Goal: Information Seeking & Learning: Learn about a topic

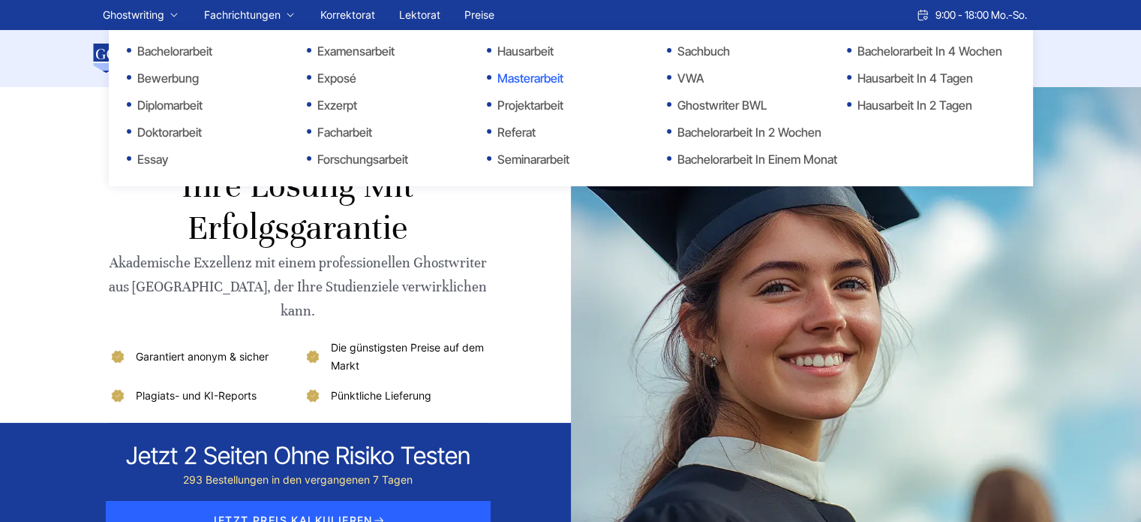
click at [527, 77] on link "Masterarbeit" at bounding box center [562, 78] width 150 height 18
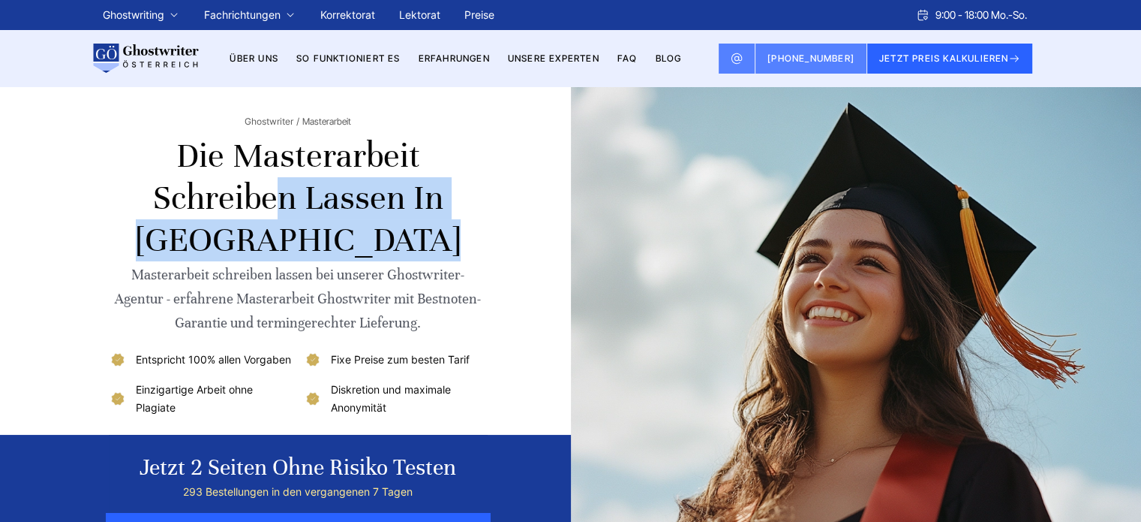
copy h1 "Masterarbeit schreiben lassen"
drag, startPoint x: 246, startPoint y: 161, endPoint x: 399, endPoint y: 188, distance: 155.4
click at [399, 188] on h1 "Die Masterarbeit schreiben lassen in [GEOGRAPHIC_DATA]" at bounding box center [298, 198] width 379 height 126
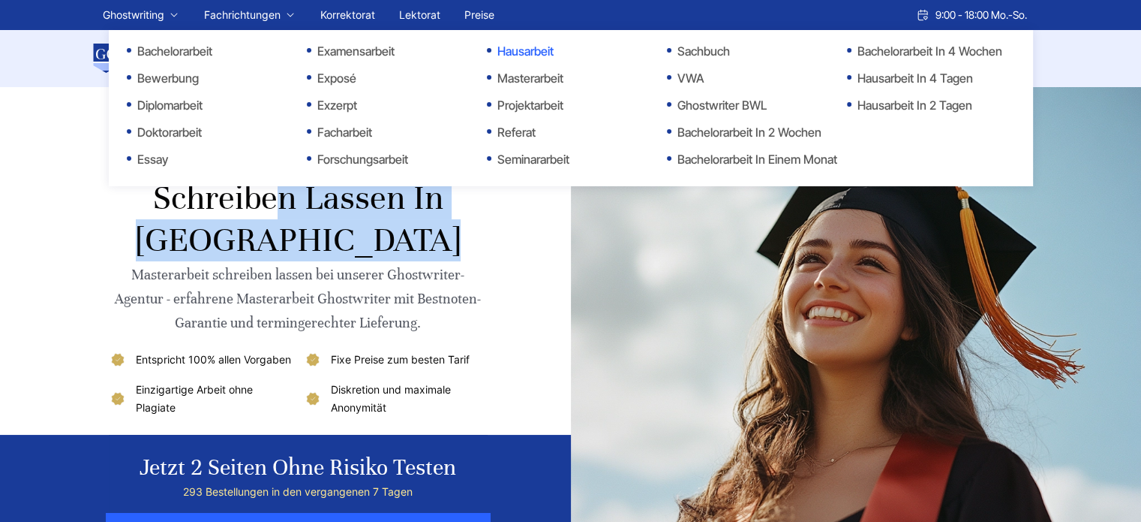
click at [542, 53] on link "Hausarbeit" at bounding box center [562, 51] width 150 height 18
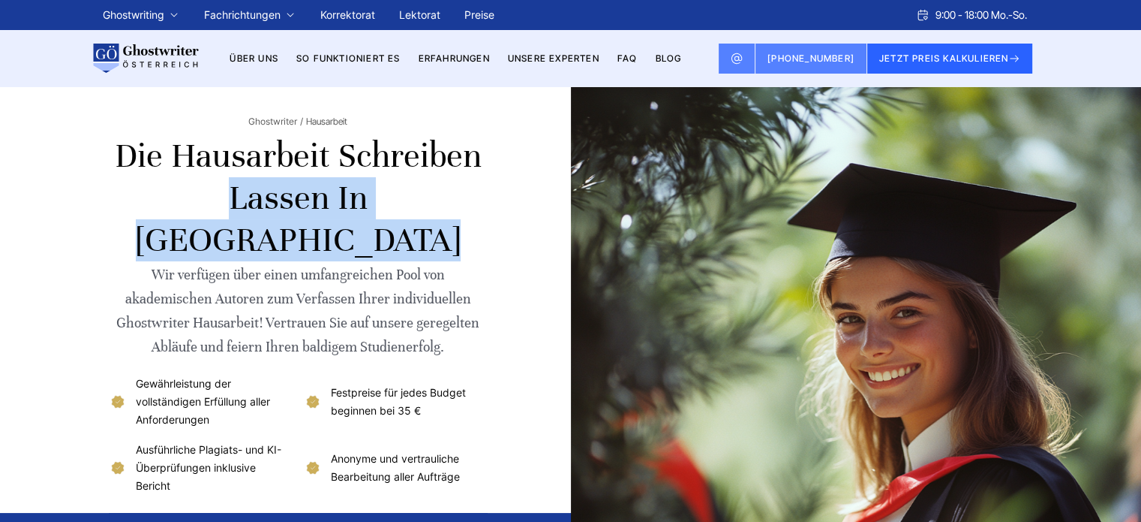
copy h1 "Hausarbeit schreiben lassen"
drag, startPoint x: 173, startPoint y: 152, endPoint x: 244, endPoint y: 185, distance: 78.9
click at [244, 185] on h1 "Die Hausarbeit schreiben lassen in Österreich" at bounding box center [298, 198] width 379 height 126
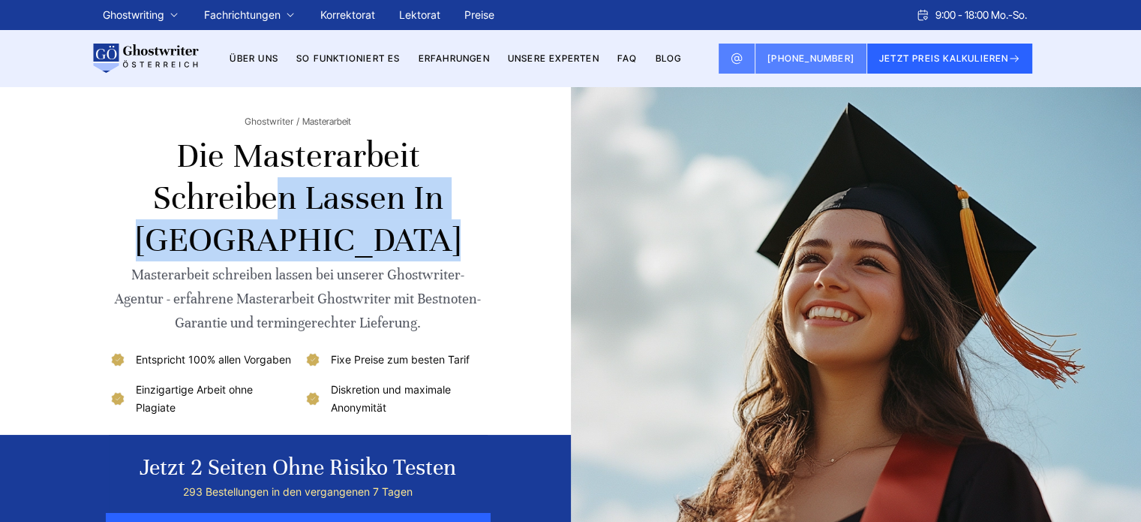
copy h1 "Masterarbeit schreiben lassen"
drag, startPoint x: 236, startPoint y: 155, endPoint x: 396, endPoint y: 200, distance: 166.1
click at [396, 200] on h1 "Die Masterarbeit schreiben lassen in Österreich" at bounding box center [298, 198] width 379 height 126
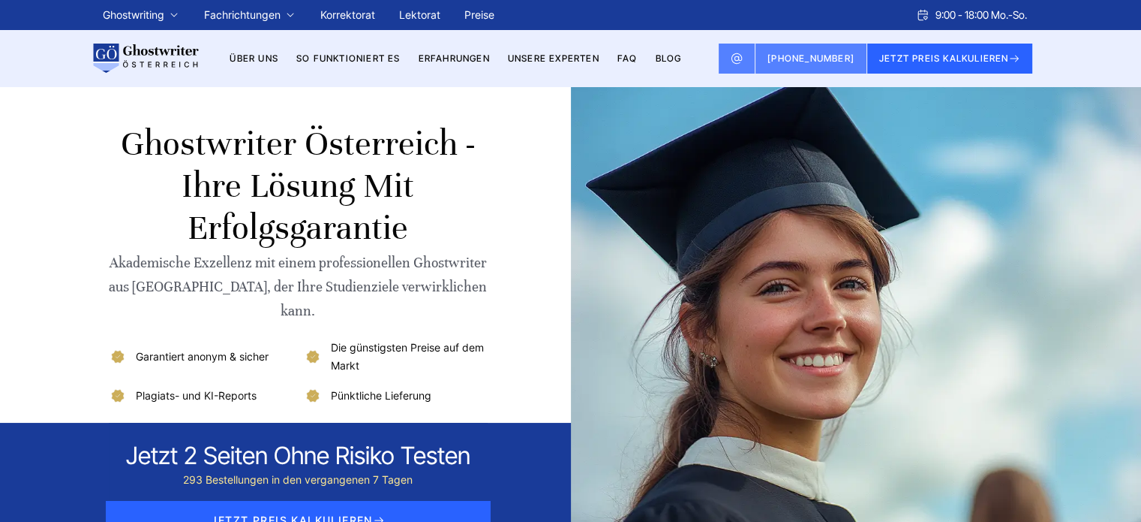
drag, startPoint x: 109, startPoint y: 147, endPoint x: 130, endPoint y: 95, distance: 55.9
click at [109, 147] on h1 "Ghostwriter Österreich - Ihre Lösung mit Erfolgsgarantie" at bounding box center [298, 186] width 379 height 126
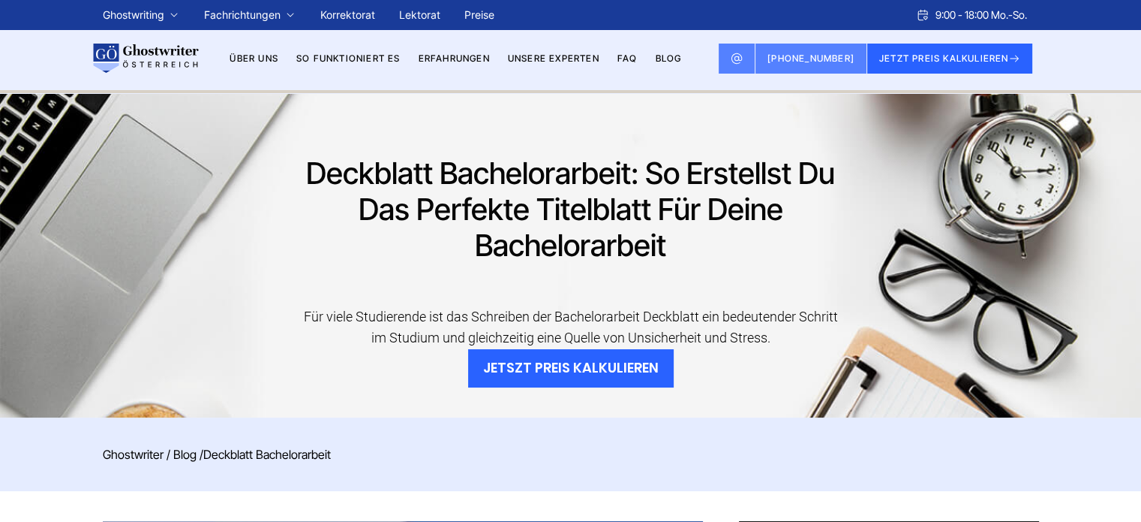
click at [524, 173] on h1 "Deckblatt Bachelorarbeit: So erstellst du das perfekte Titelblatt für deine Bac…" at bounding box center [571, 209] width 538 height 108
click at [663, 62] on link "BLOG" at bounding box center [668, 58] width 26 height 11
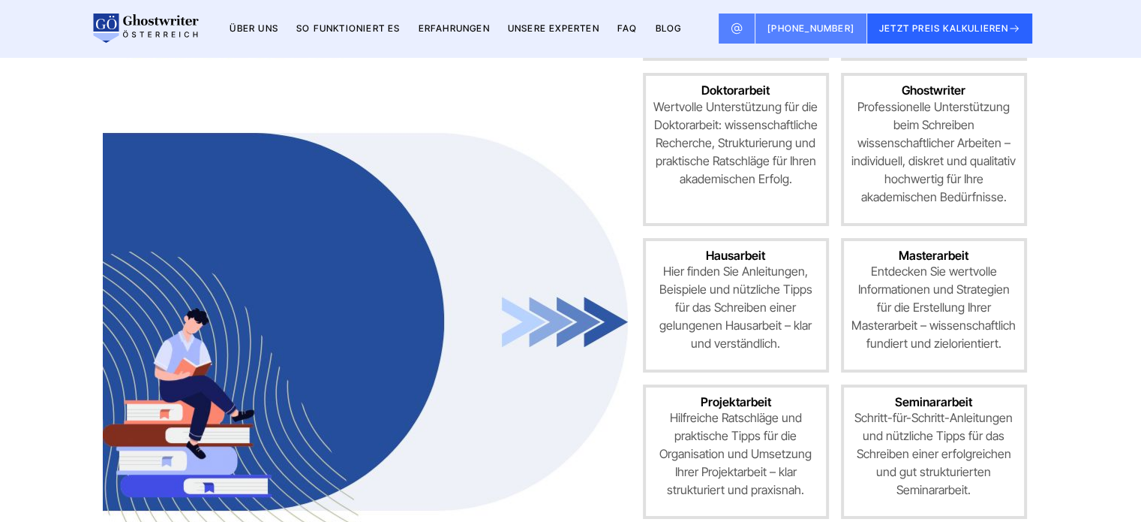
scroll to position [750, 0]
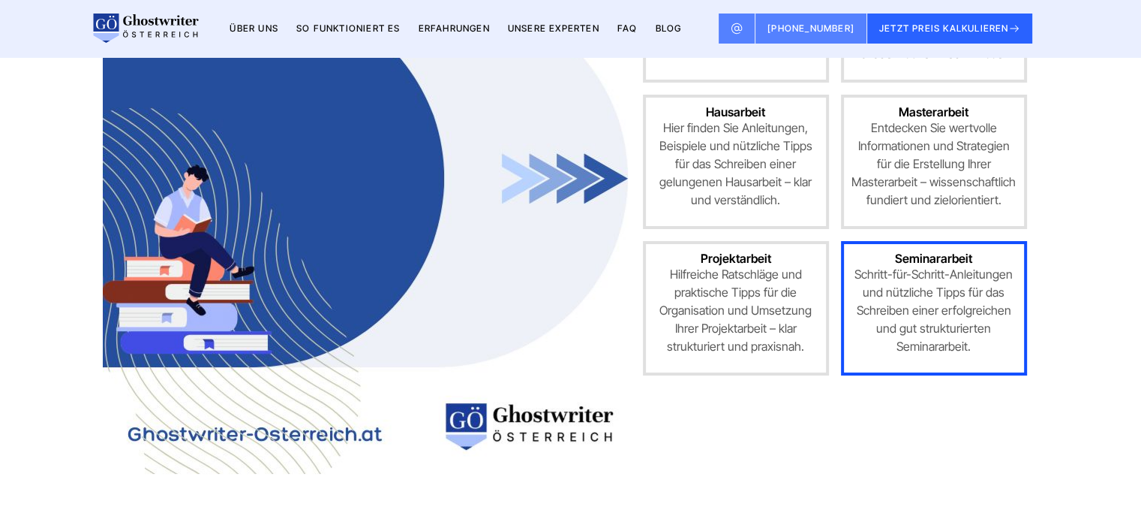
click at [907, 293] on p "Schritt-für-Schritt-Anleitungen und nützliche Tipps für das Schreiben einer erf…" at bounding box center [934, 310] width 165 height 90
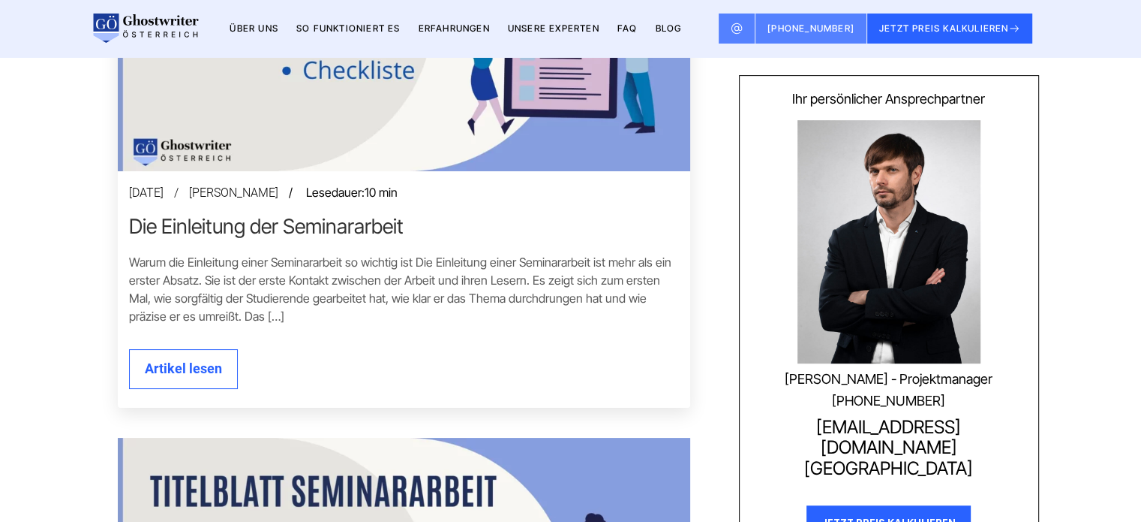
scroll to position [675, 0]
